Goal: Navigation & Orientation: Find specific page/section

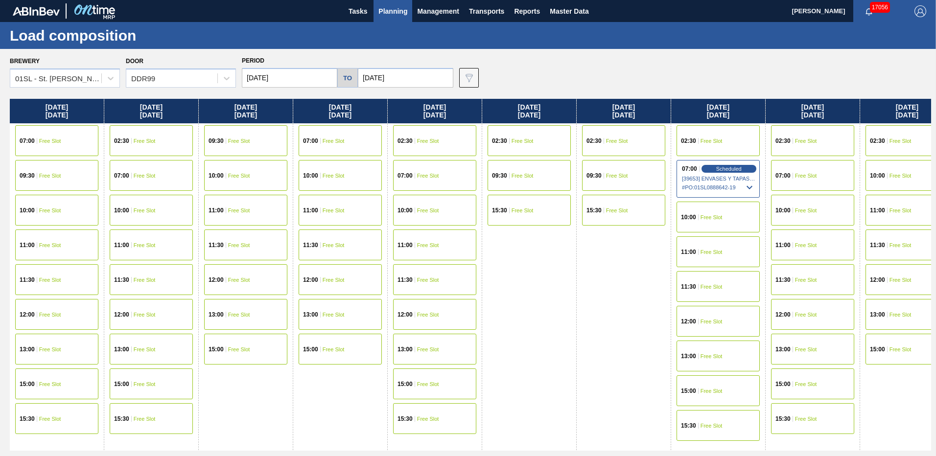
drag, startPoint x: 544, startPoint y: 335, endPoint x: 536, endPoint y: 340, distance: 8.8
click at [544, 335] on div "[DATE] 02:30 Free Slot 09:30 Free Slot 15:30 Free Slot" at bounding box center [529, 292] width 94 height 386
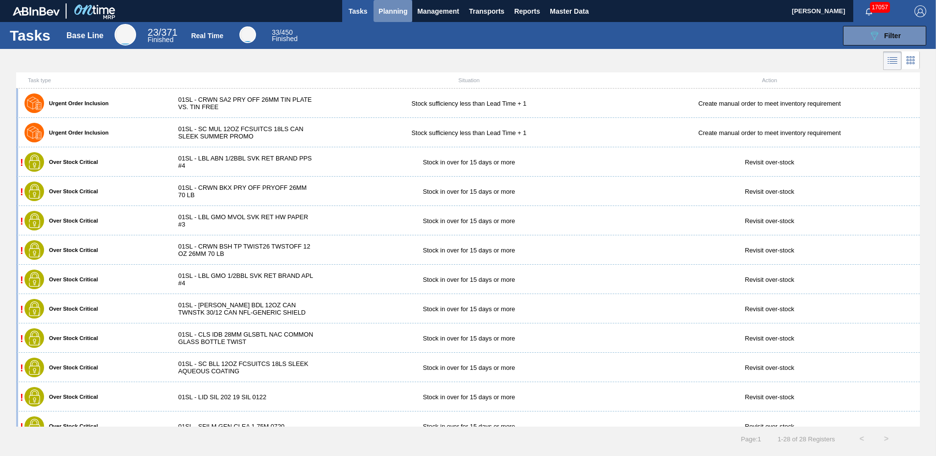
click at [376, 10] on button "Planning" at bounding box center [392, 11] width 39 height 22
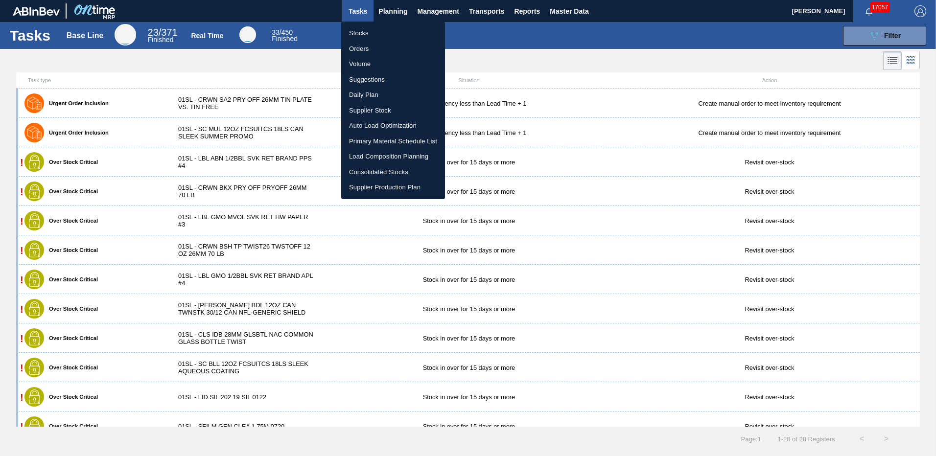
click at [358, 77] on li "Suggestions" at bounding box center [393, 80] width 104 height 16
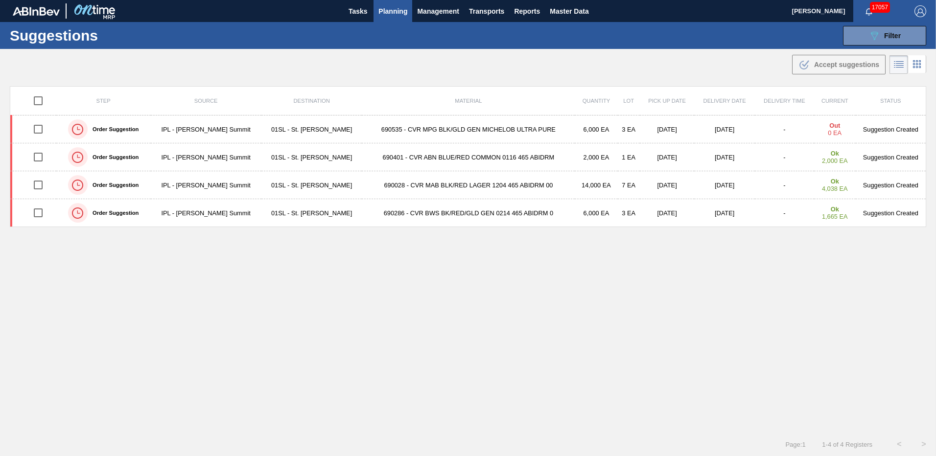
click at [386, 12] on span "Planning" at bounding box center [392, 11] width 29 height 12
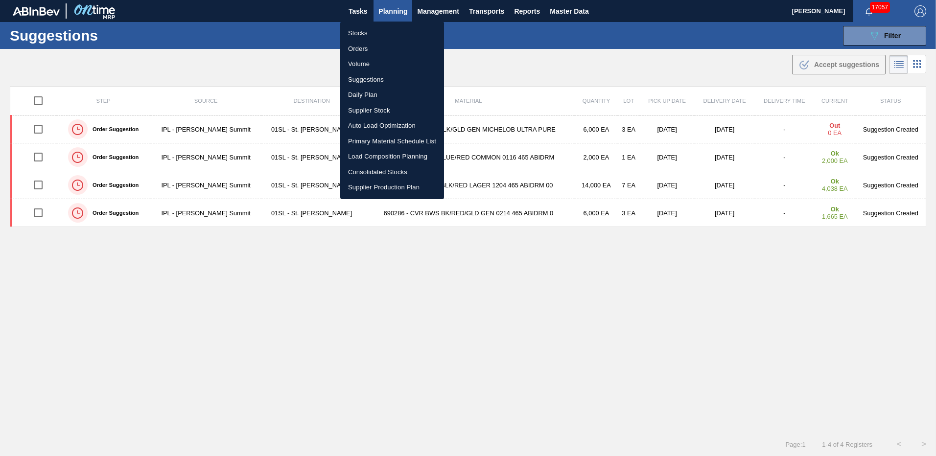
click at [434, 13] on div at bounding box center [468, 228] width 936 height 456
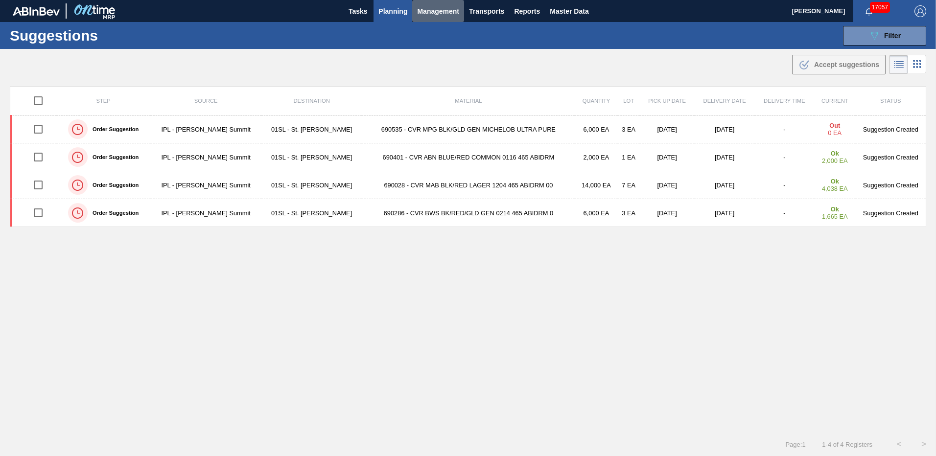
click at [434, 13] on span "Management" at bounding box center [438, 11] width 42 height 12
click at [490, 11] on div at bounding box center [468, 228] width 936 height 456
click at [490, 11] on span "Transports" at bounding box center [486, 11] width 35 height 12
click at [542, 11] on div at bounding box center [468, 228] width 936 height 456
click at [537, 11] on span "Reports" at bounding box center [527, 11] width 26 height 12
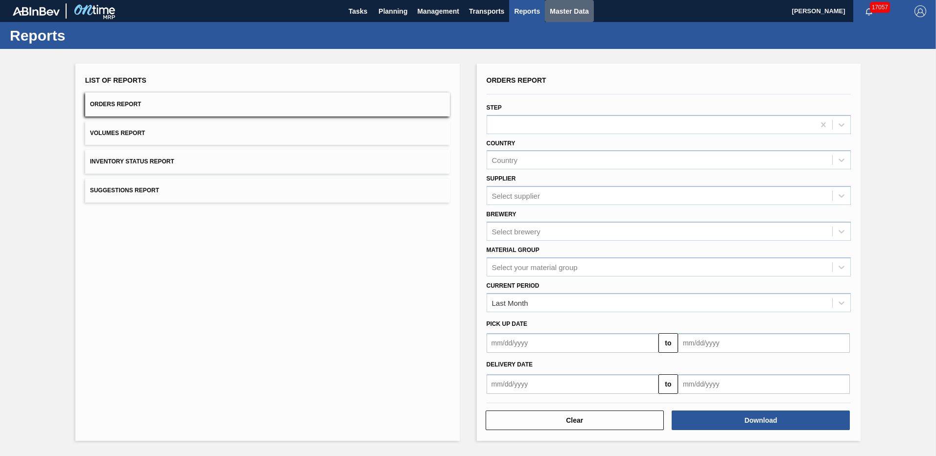
drag, startPoint x: 548, startPoint y: 10, endPoint x: 543, endPoint y: 9, distance: 5.4
click at [547, 10] on button "Master Data" at bounding box center [569, 11] width 48 height 22
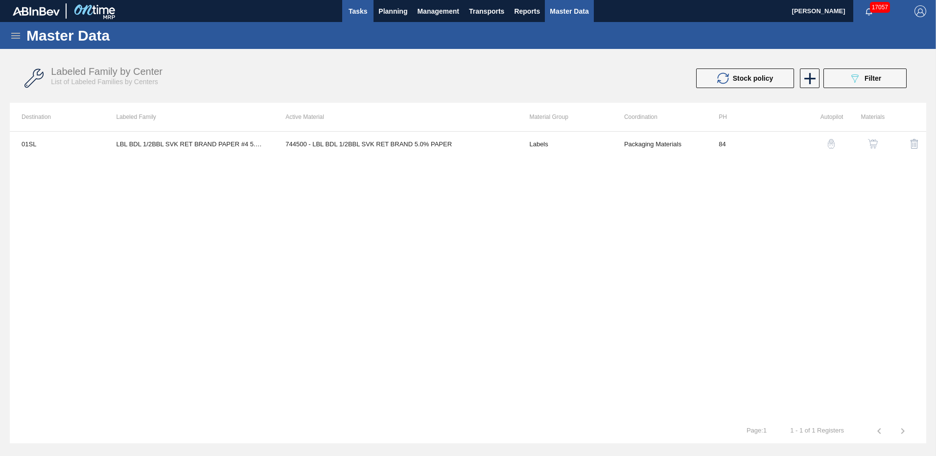
click at [362, 9] on span "Tasks" at bounding box center [358, 11] width 22 height 12
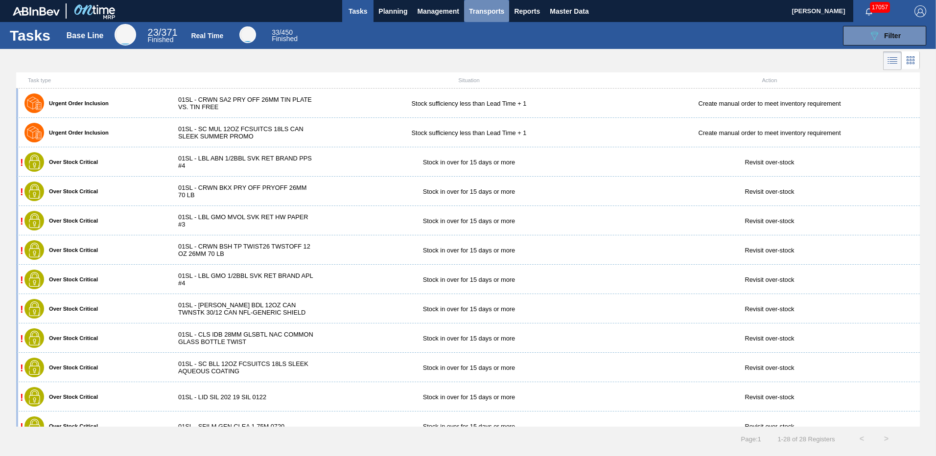
click at [495, 14] on span "Transports" at bounding box center [486, 11] width 35 height 12
click at [376, 14] on div at bounding box center [468, 228] width 936 height 456
click at [386, 15] on span "Planning" at bounding box center [392, 11] width 29 height 12
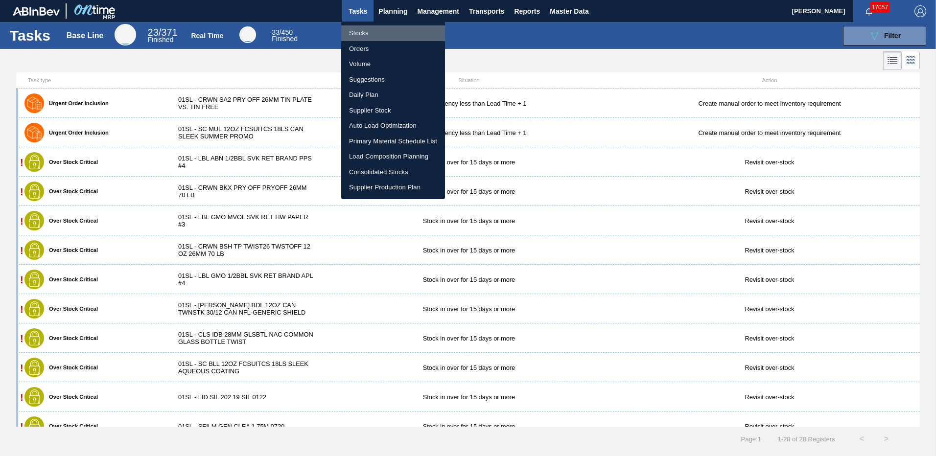
click at [383, 30] on li "Stocks" at bounding box center [393, 33] width 104 height 16
